Goal: Transaction & Acquisition: Purchase product/service

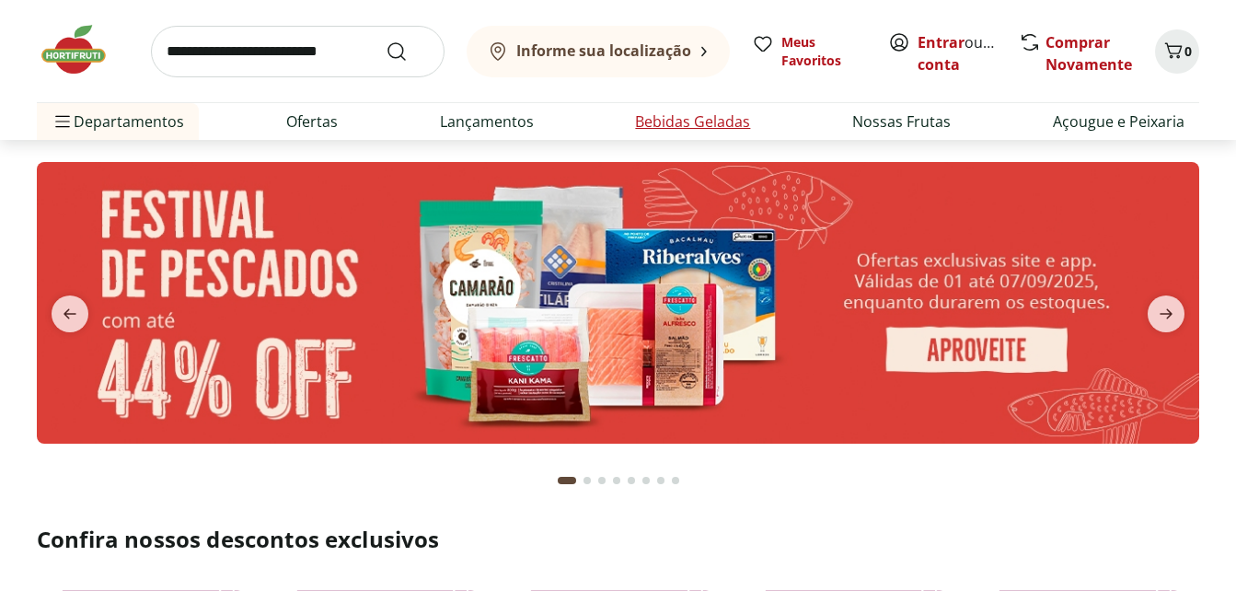
click at [715, 118] on link "Bebidas Geladas" at bounding box center [692, 121] width 115 height 22
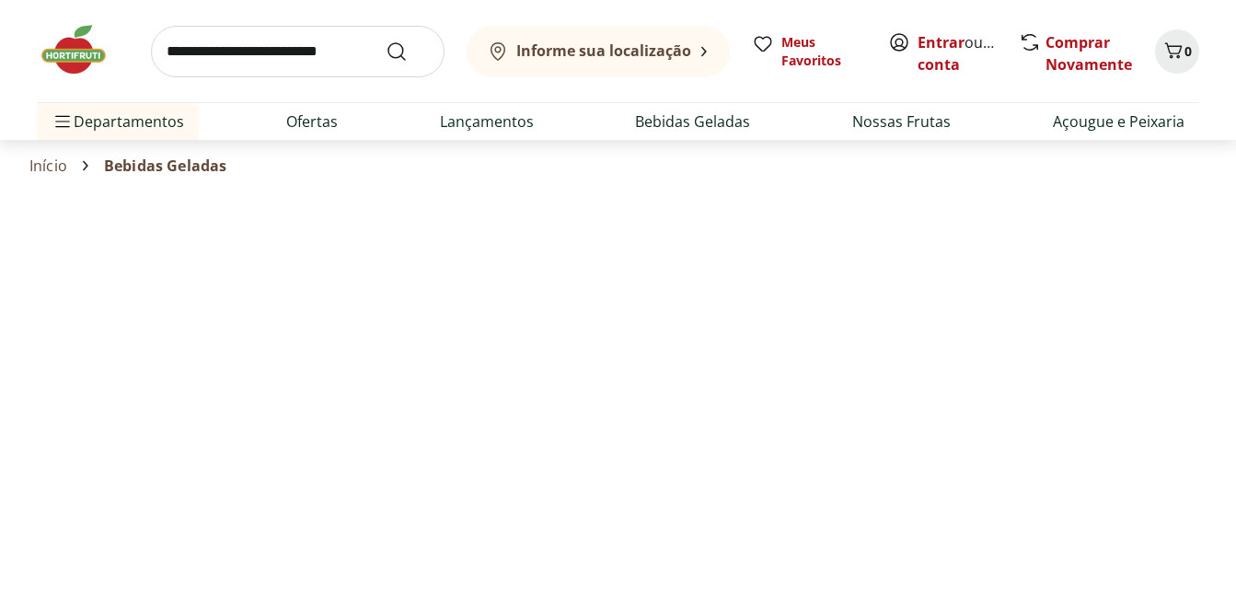
select select "**********"
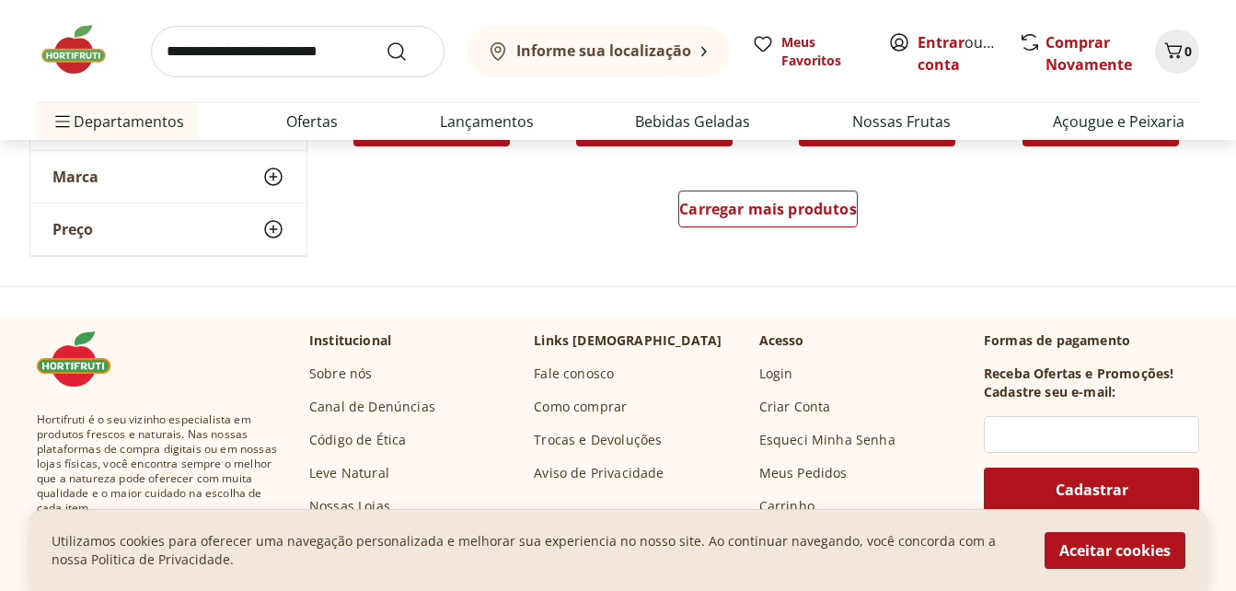
scroll to position [1285, 0]
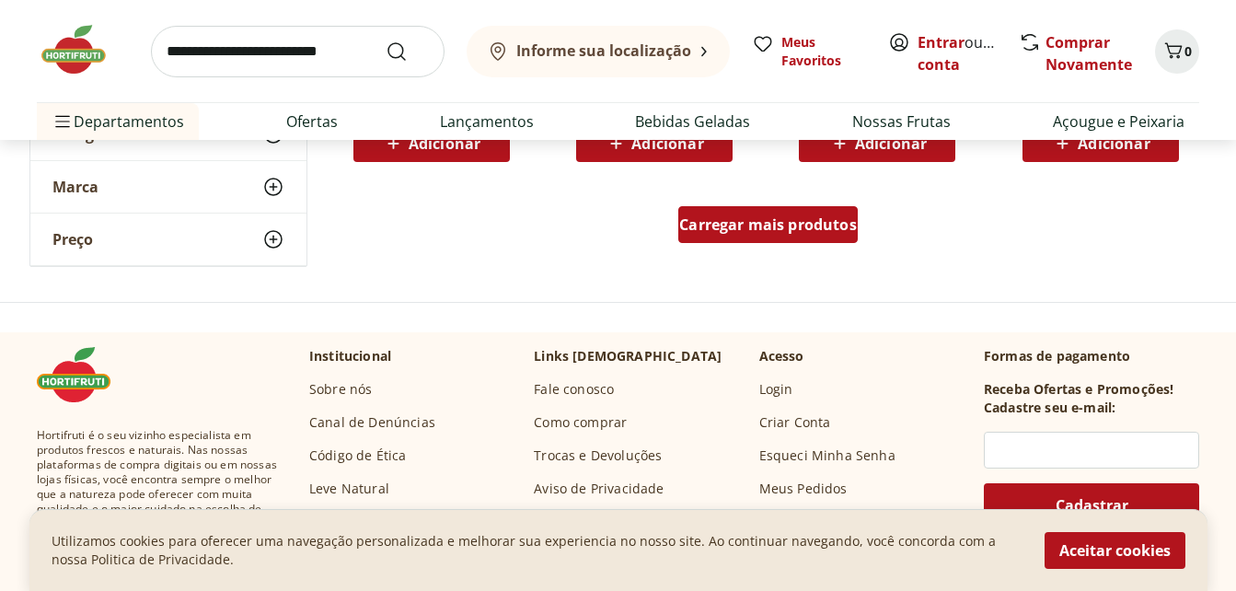
click at [794, 223] on span "Carregar mais produtos" at bounding box center [768, 224] width 178 height 15
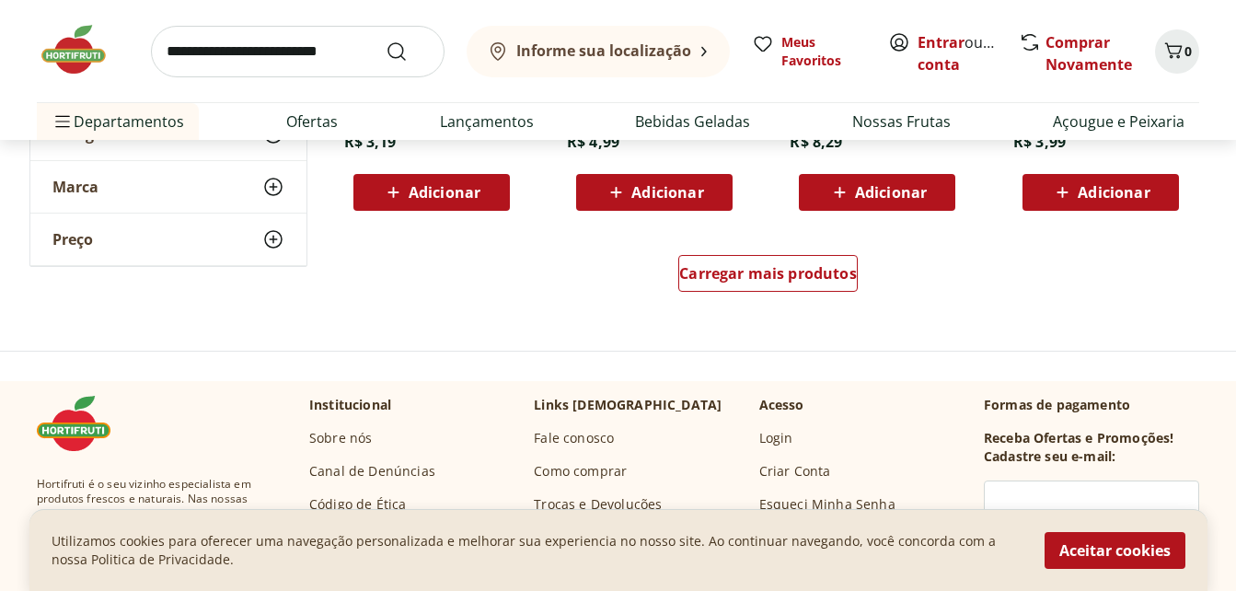
scroll to position [2334, 0]
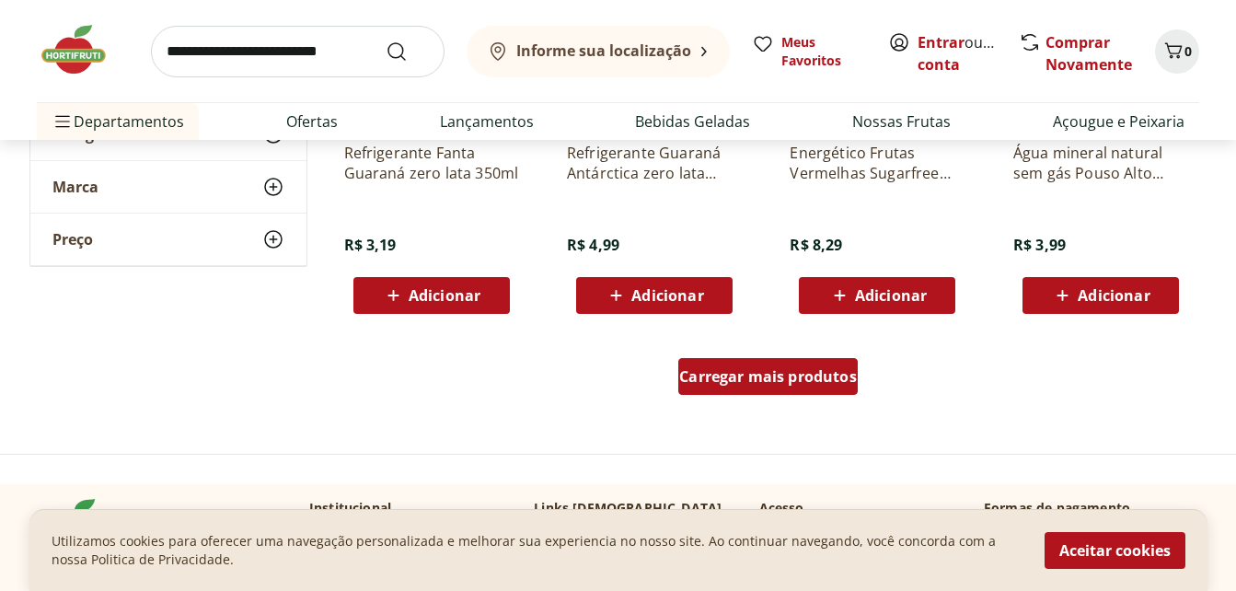
click at [785, 379] on span "Carregar mais produtos" at bounding box center [768, 376] width 178 height 15
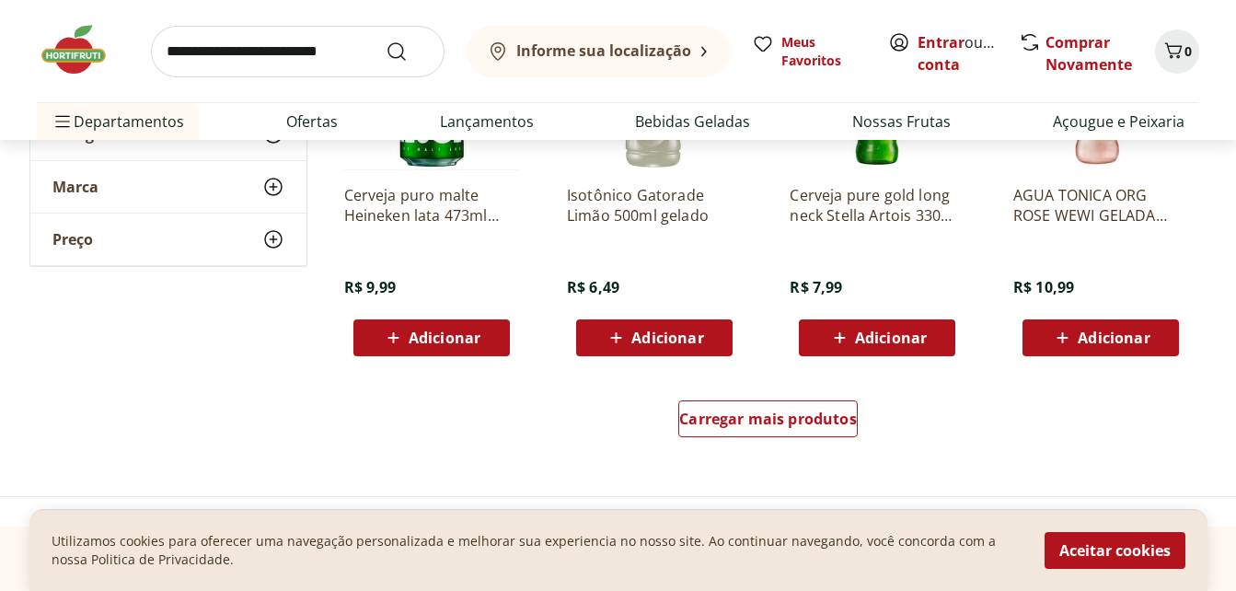
scroll to position [3510, 0]
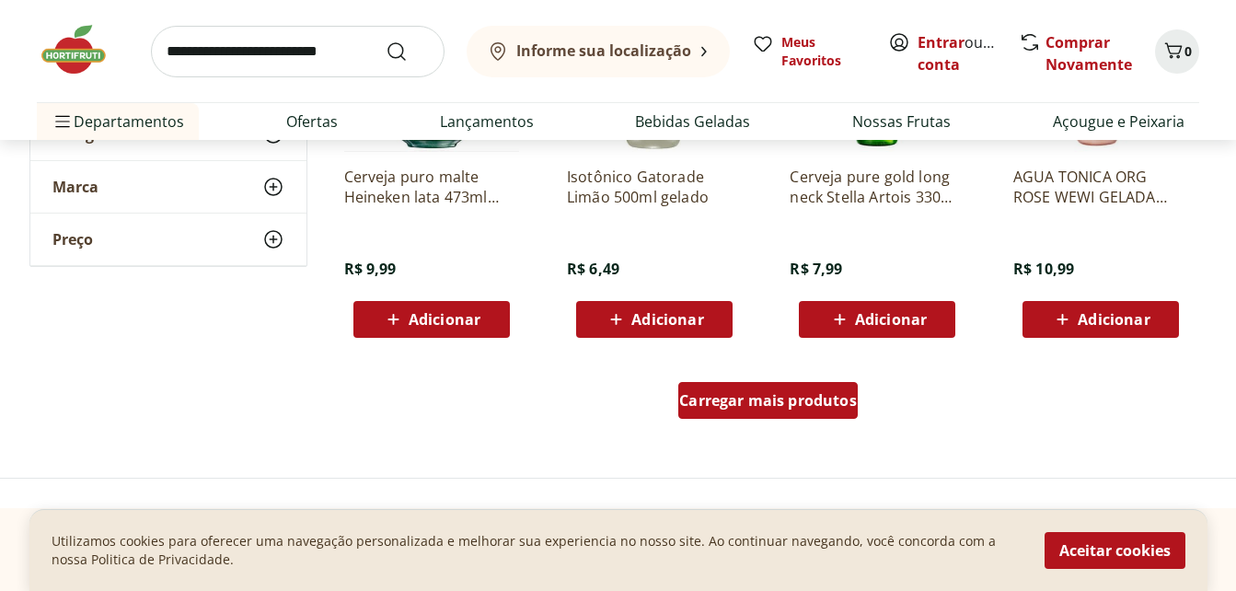
click at [780, 399] on span "Carregar mais produtos" at bounding box center [768, 400] width 178 height 15
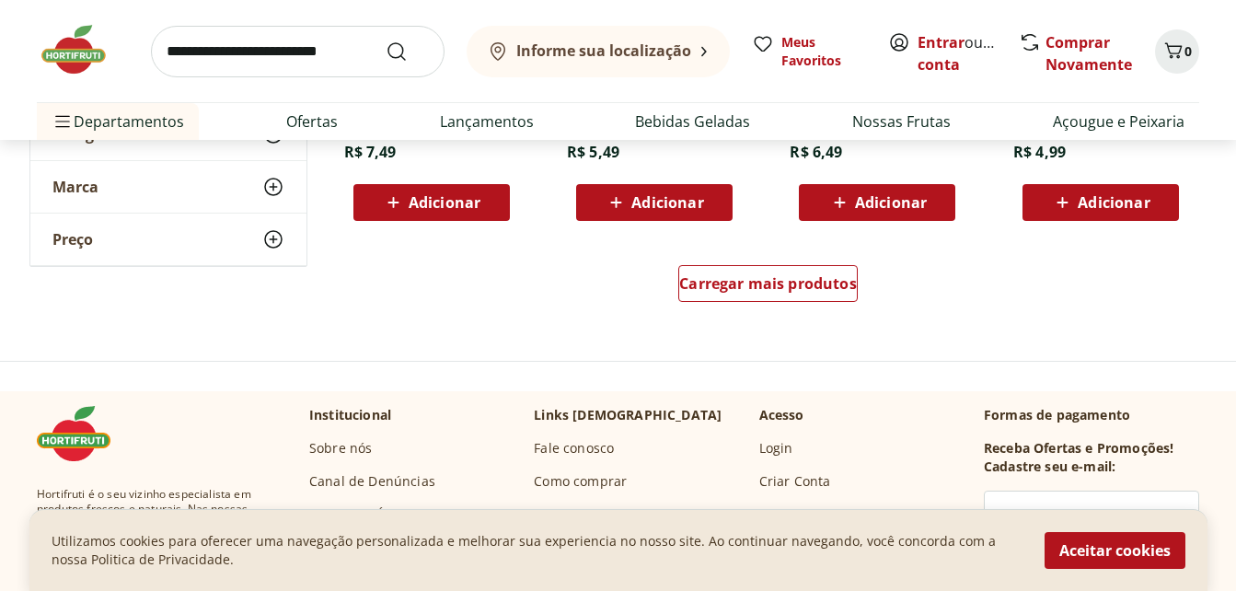
scroll to position [4816, 0]
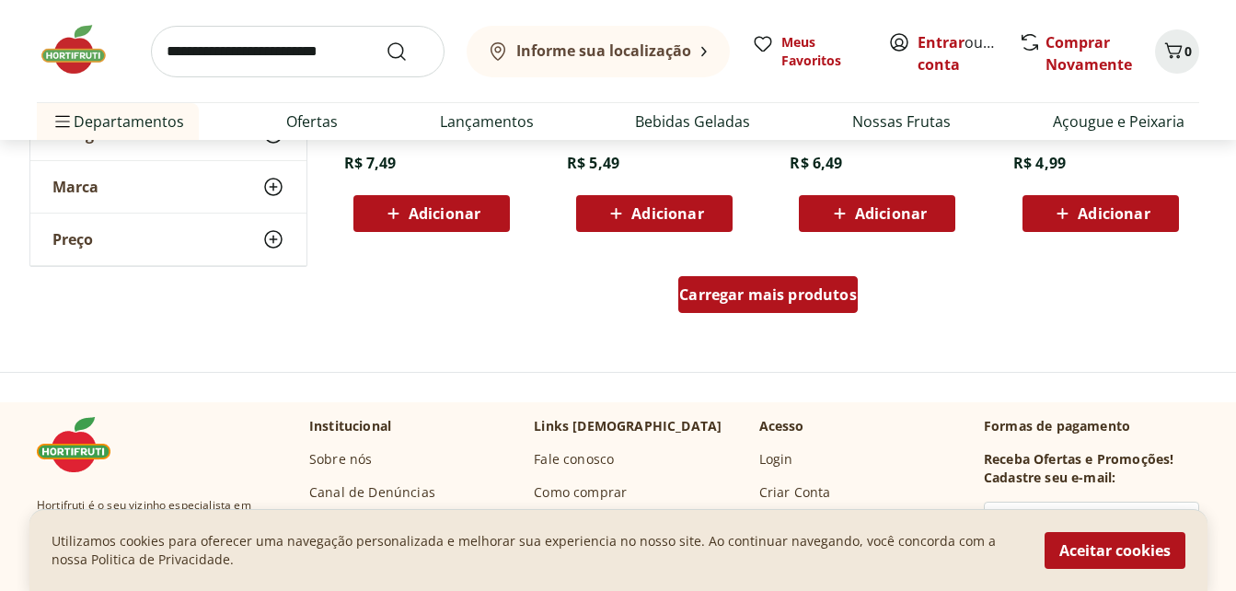
click at [742, 291] on span "Carregar mais produtos" at bounding box center [768, 294] width 178 height 15
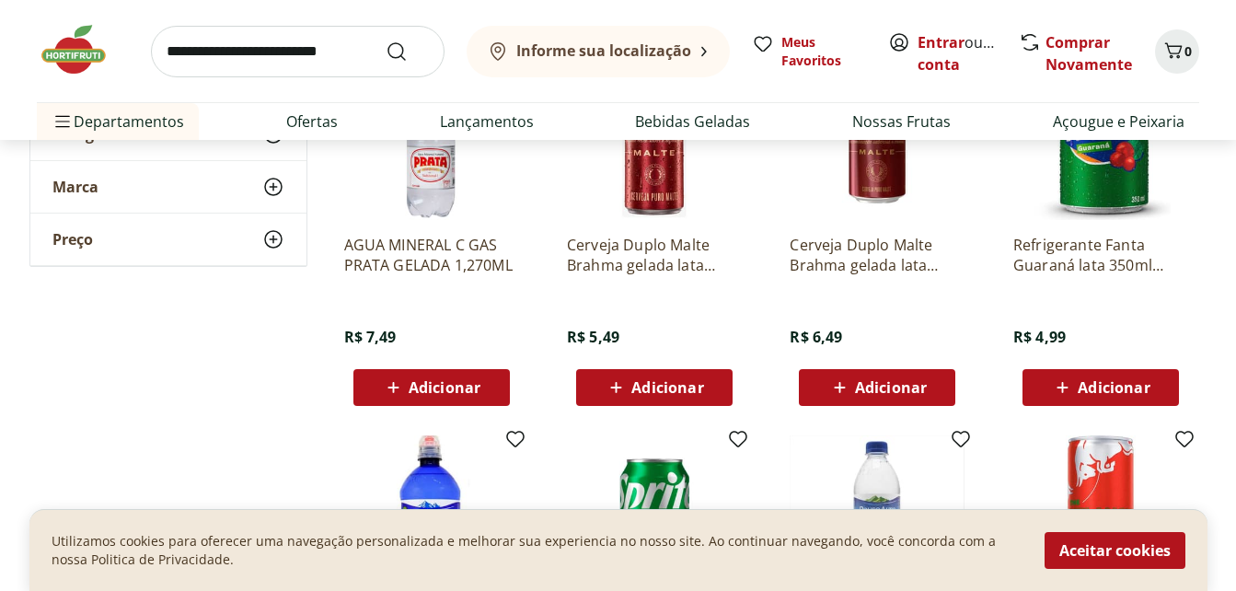
scroll to position [4361, 0]
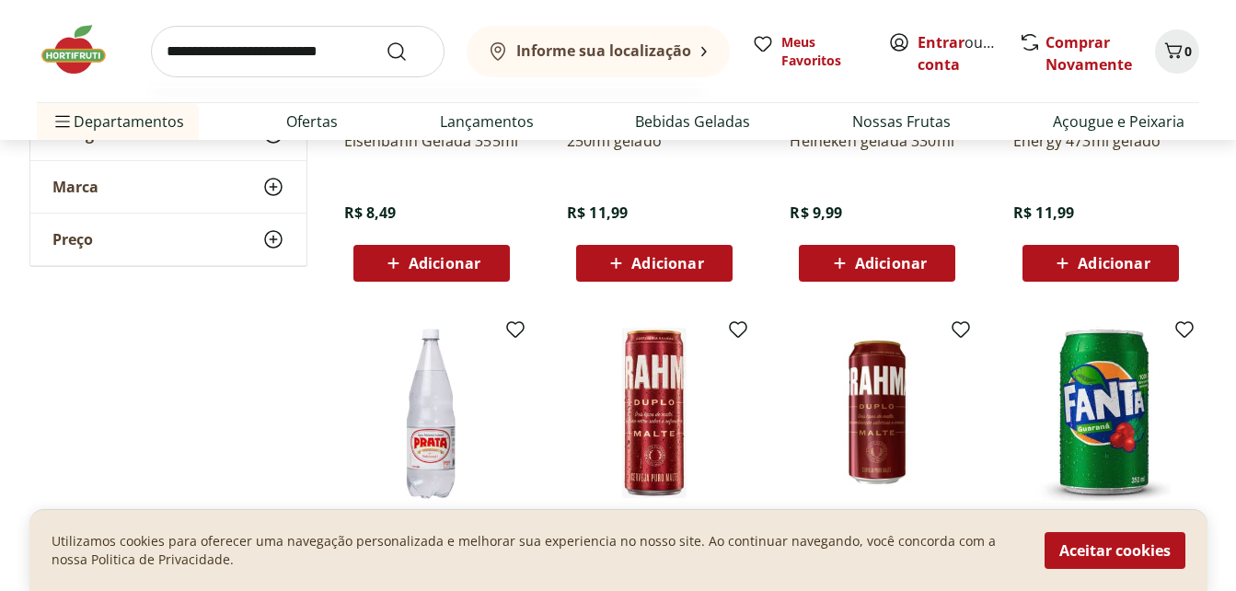
click at [221, 53] on input "search" at bounding box center [298, 52] width 294 height 52
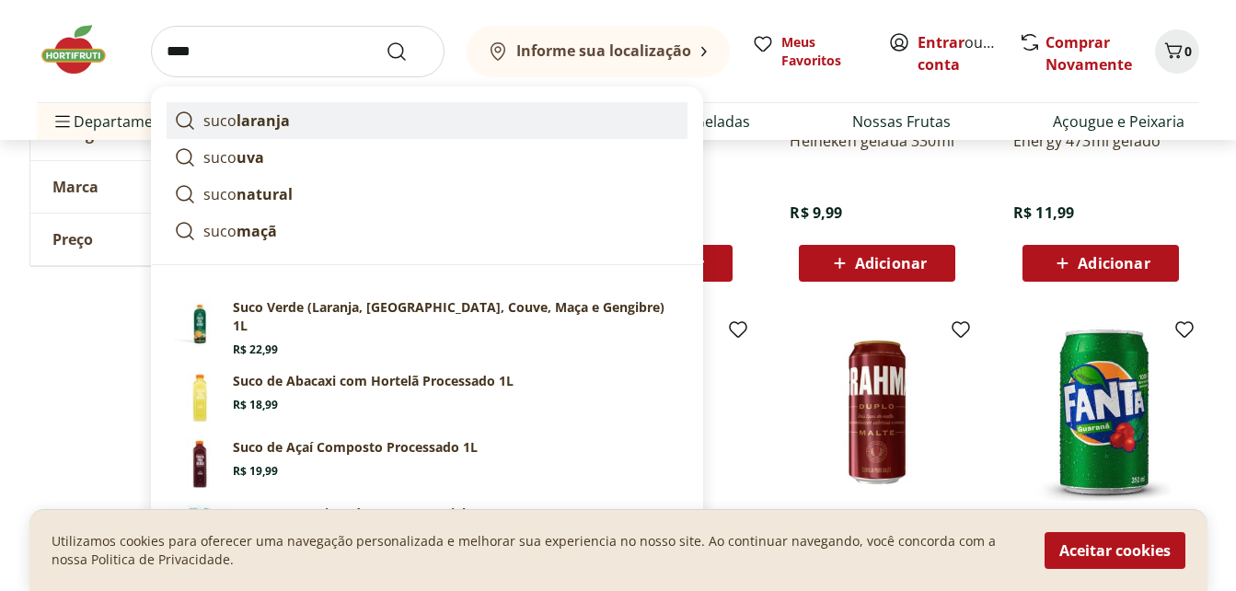
click at [280, 124] on strong "laranja" at bounding box center [263, 120] width 53 height 20
type input "**********"
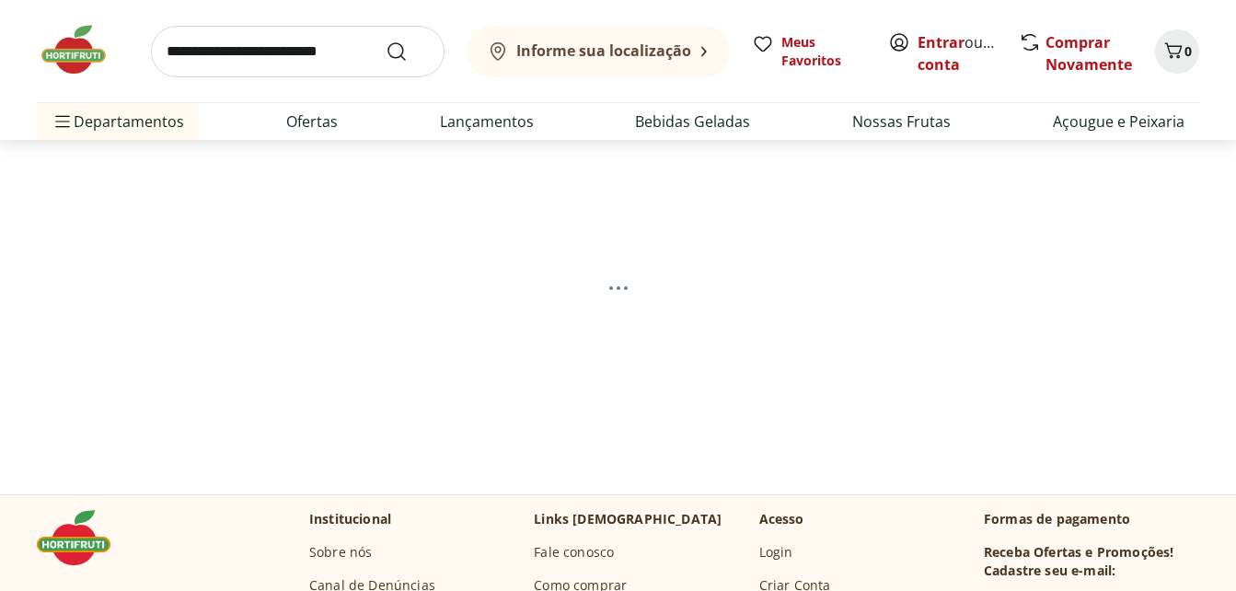
select select "**********"
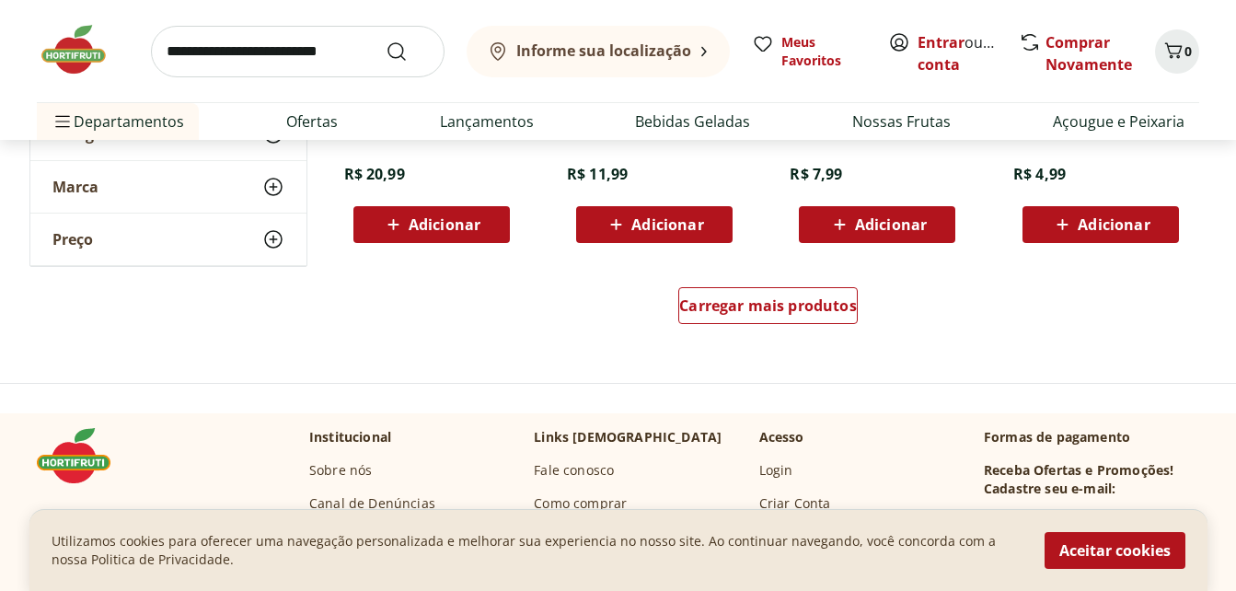
scroll to position [1293, 0]
